Goal: Task Accomplishment & Management: Use online tool/utility

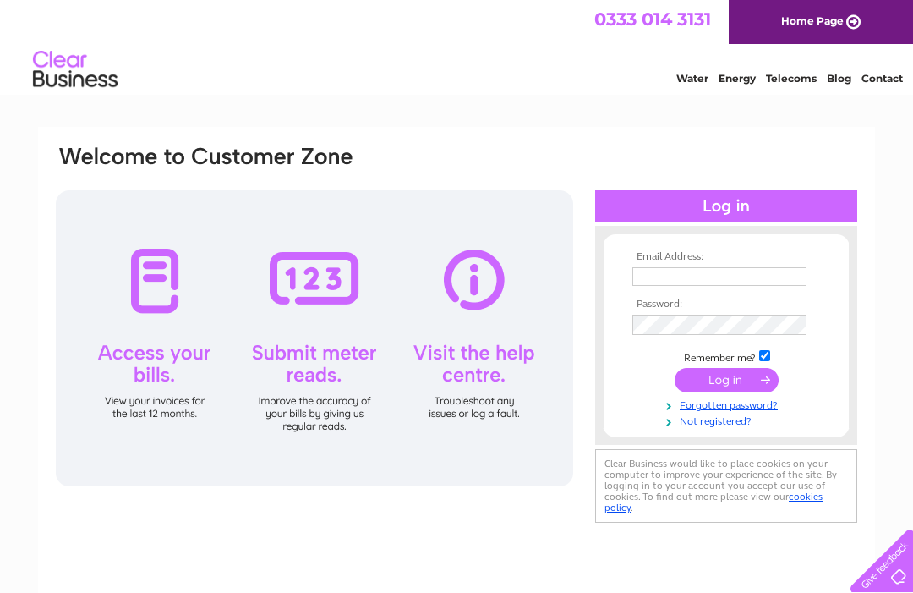
click at [738, 271] on input "text" at bounding box center [719, 276] width 174 height 19
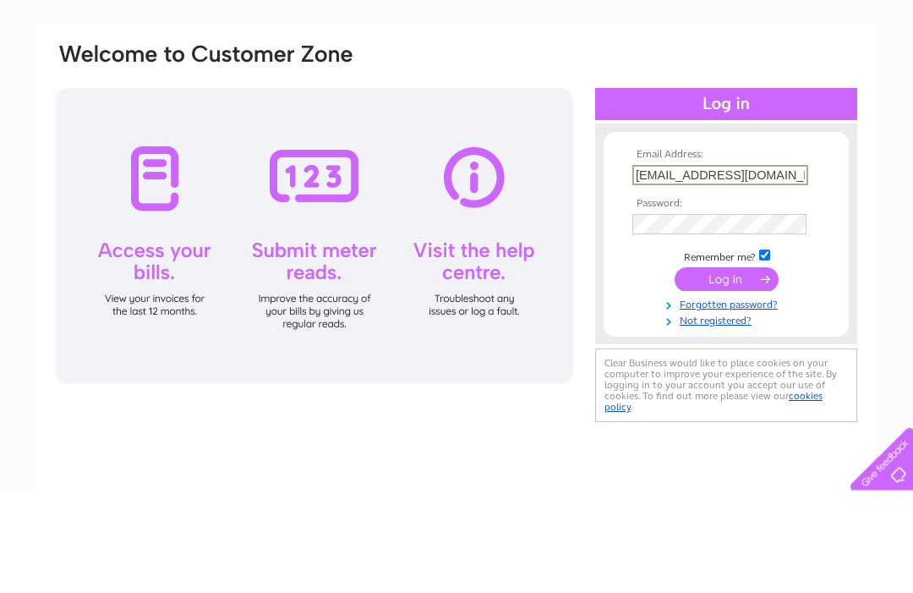
type input "[EMAIL_ADDRESS][DOMAIN_NAME]"
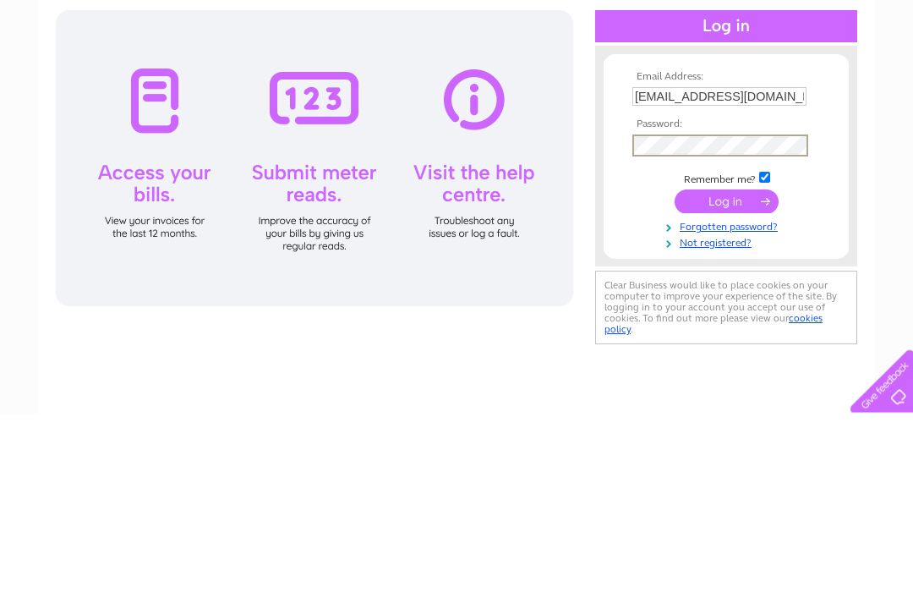
click at [734, 369] on input "submit" at bounding box center [727, 381] width 104 height 24
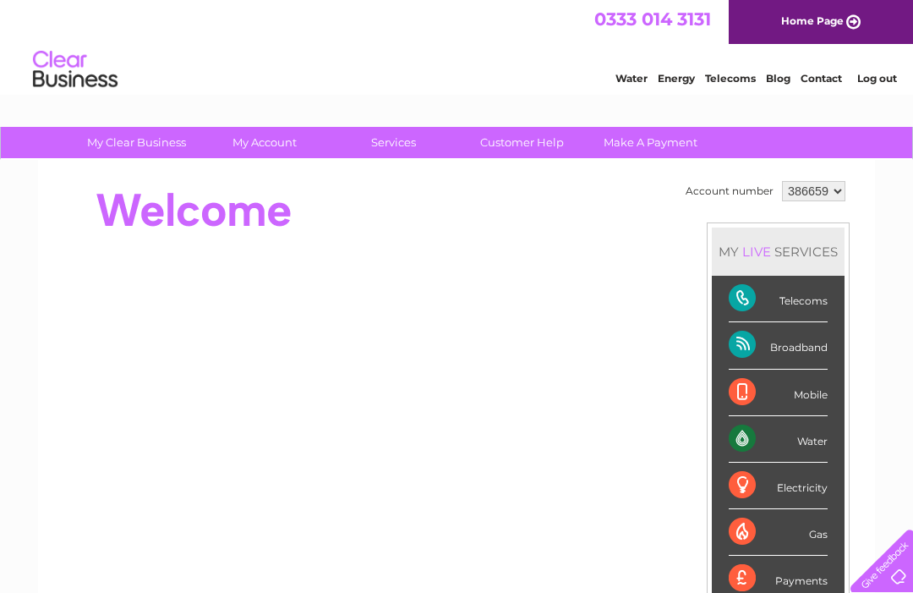
click at [627, 80] on link "Water" at bounding box center [631, 78] width 32 height 13
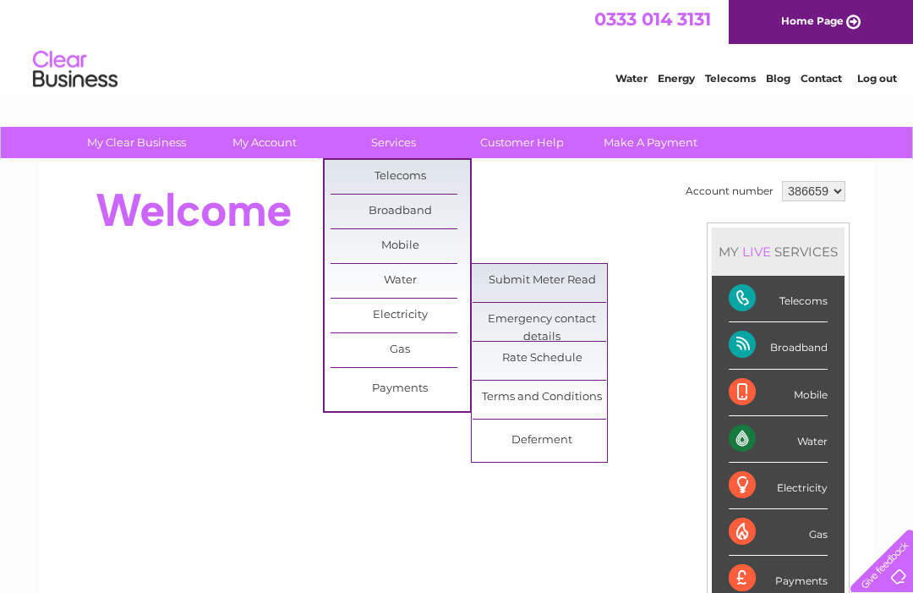
click at [563, 274] on link "Submit Meter Read" at bounding box center [543, 281] width 140 height 34
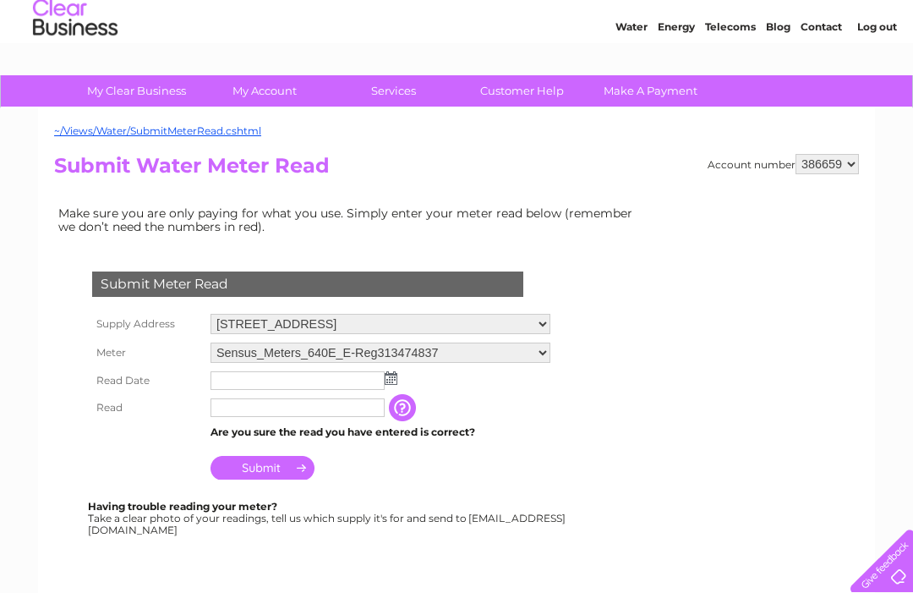
scroll to position [57, 0]
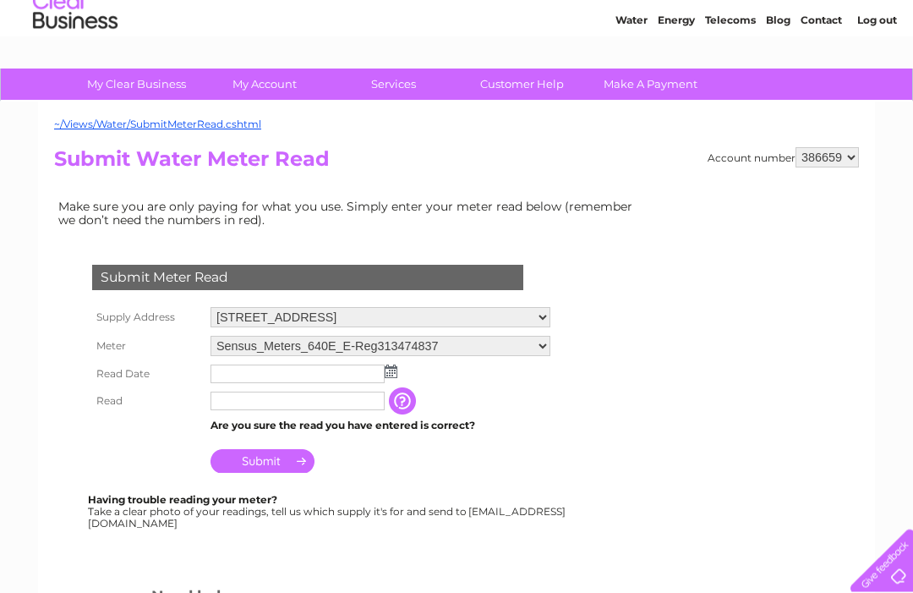
click at [389, 375] on img at bounding box center [391, 372] width 13 height 14
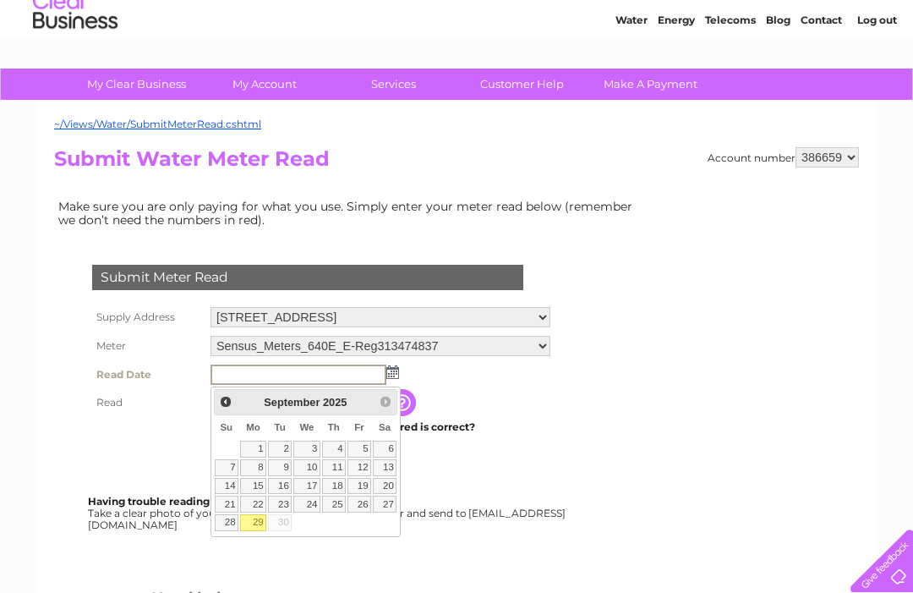
click at [263, 523] on link "29" at bounding box center [253, 522] width 26 height 17
type input "2025/09/29"
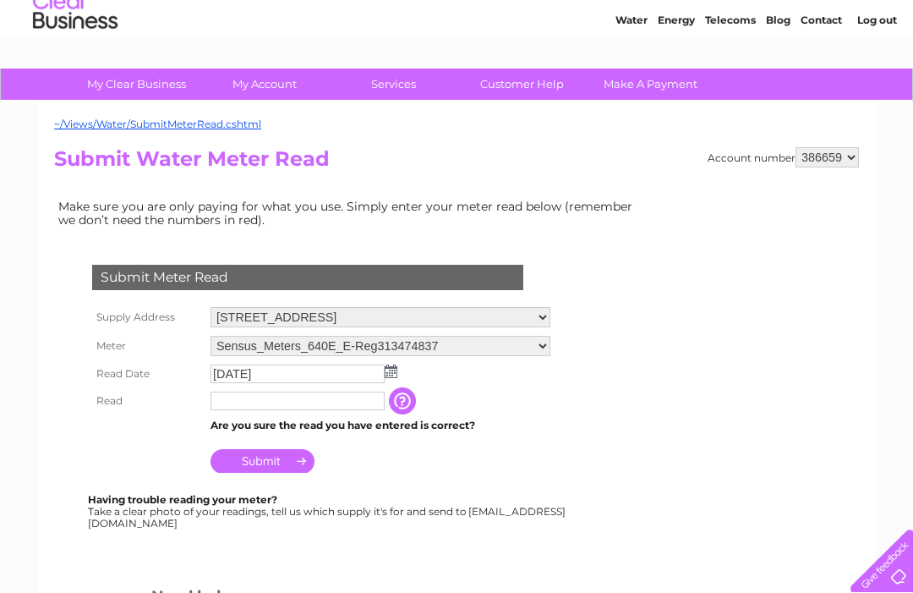
click at [346, 403] on input "text" at bounding box center [298, 400] width 174 height 19
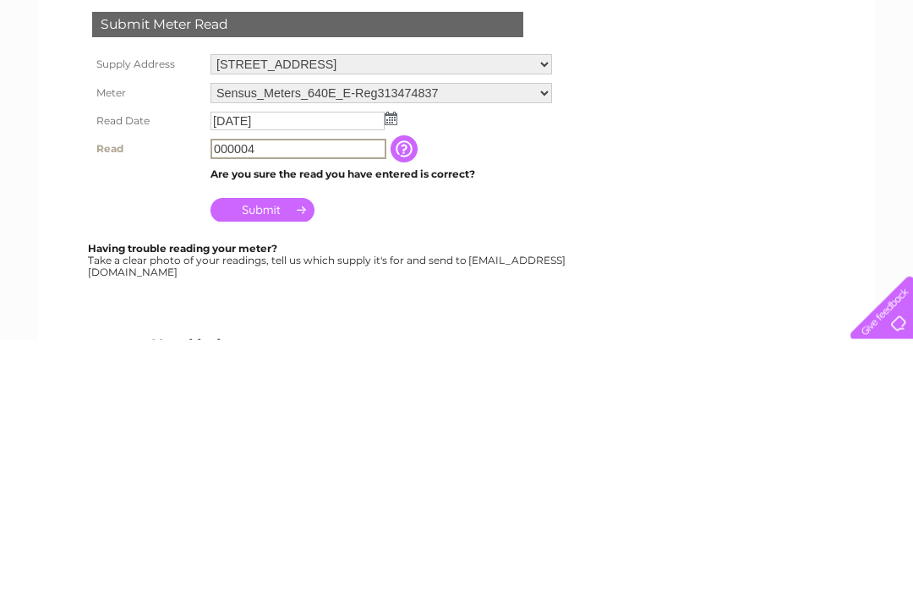
type input "000004"
click at [278, 451] on input "Submit" at bounding box center [263, 463] width 104 height 24
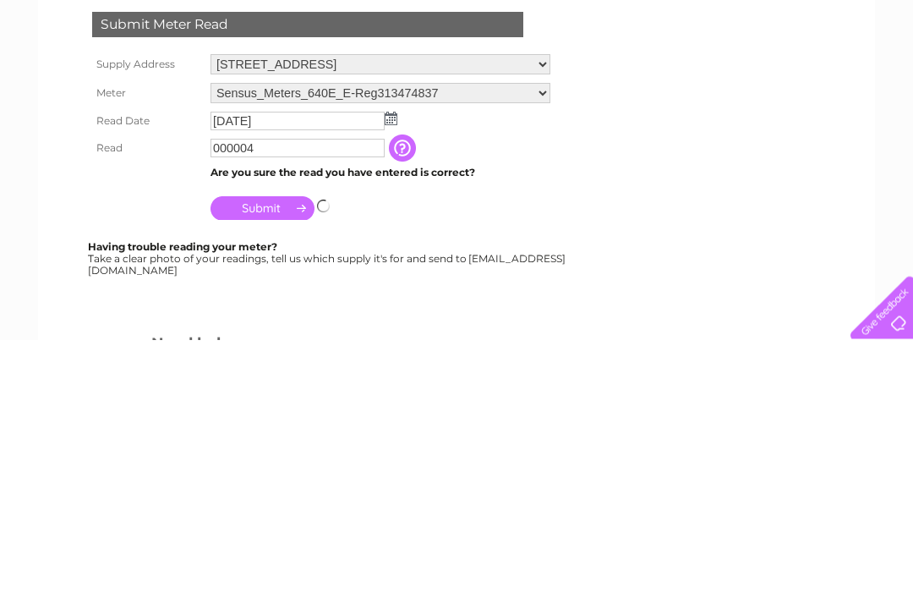
scroll to position [311, 0]
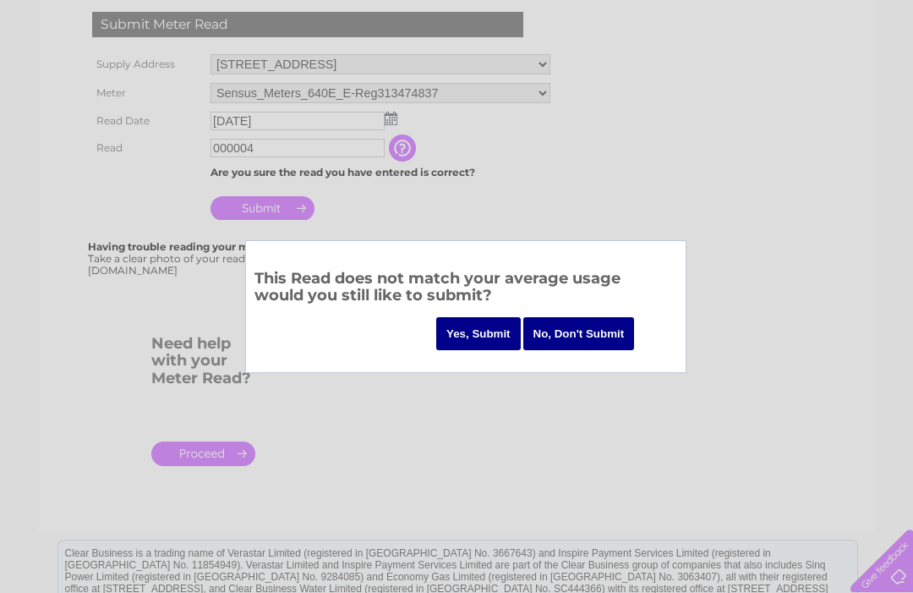
click at [471, 330] on input "Yes, Submit" at bounding box center [478, 333] width 85 height 33
